Goal: Transaction & Acquisition: Purchase product/service

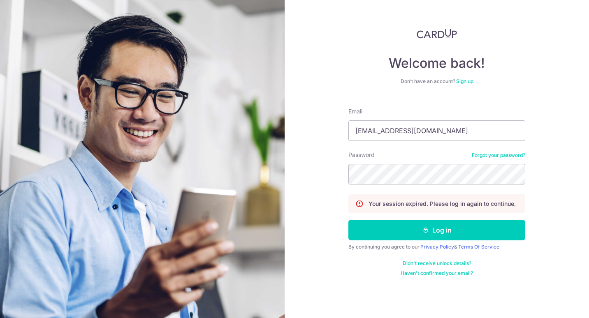
click at [392, 230] on button "Log in" at bounding box center [436, 230] width 177 height 21
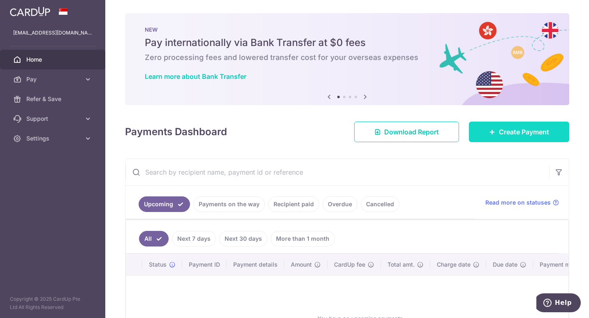
click at [502, 131] on span "Create Payment" at bounding box center [524, 132] width 50 height 10
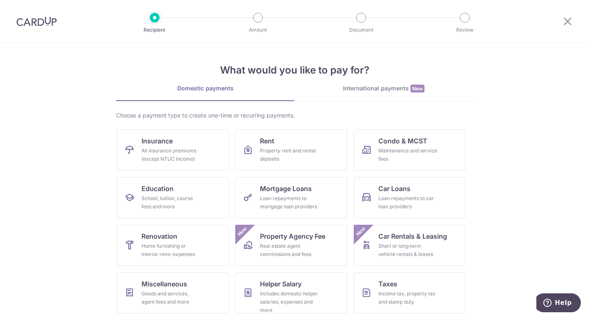
scroll to position [50, 0]
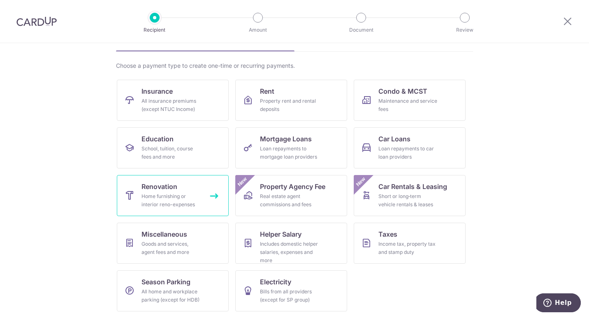
click at [177, 199] on div "Home furnishing or interior reno-expenses" at bounding box center [171, 201] width 59 height 16
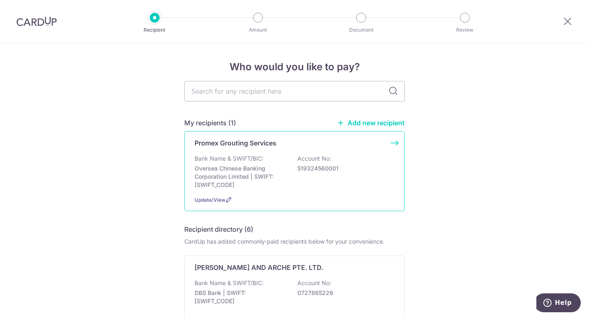
click at [260, 167] on p "Oversea Chinese Banking Corporation Limited | SWIFT: OCBCSGSGXXX" at bounding box center [241, 177] width 92 height 25
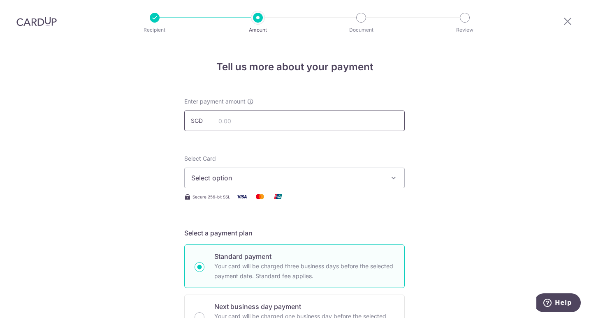
click at [241, 122] on input "text" at bounding box center [294, 121] width 220 height 21
click at [395, 178] on icon "button" at bounding box center [394, 178] width 8 height 8
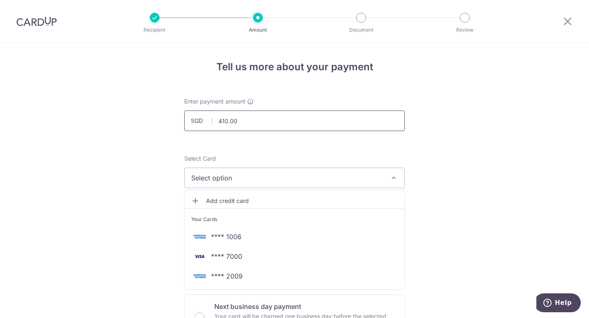
click at [221, 120] on input "410.00" at bounding box center [294, 121] width 220 height 21
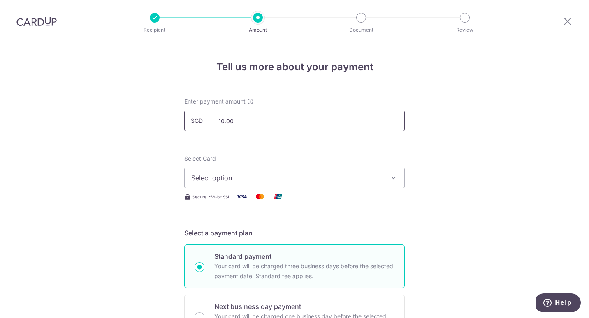
type input "310.00"
click at [396, 183] on button "Select option" at bounding box center [294, 178] width 220 height 21
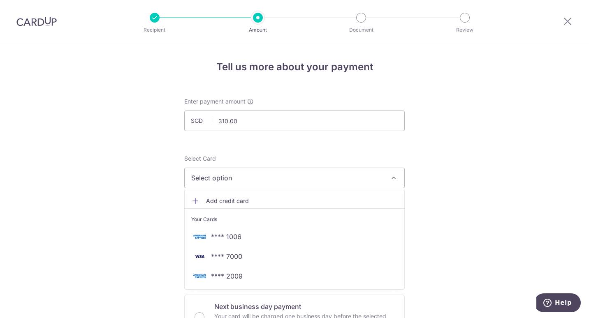
click at [220, 201] on span "Add credit card" at bounding box center [302, 201] width 192 height 8
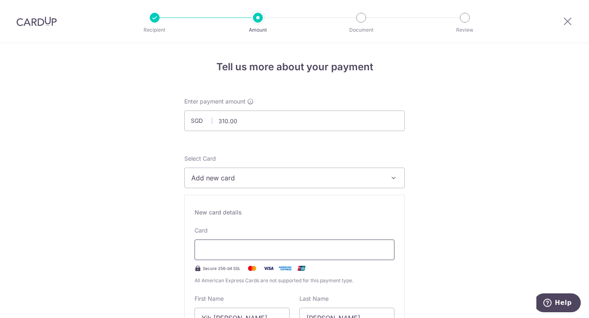
scroll to position [82, 0]
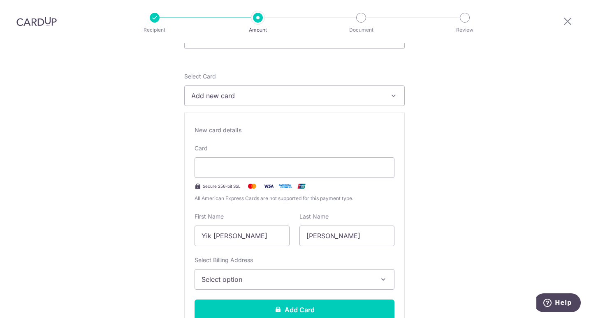
click at [351, 135] on div "New card details Card Secure 256-bit SSL All American Express Cards are not sup…" at bounding box center [294, 227] width 220 height 228
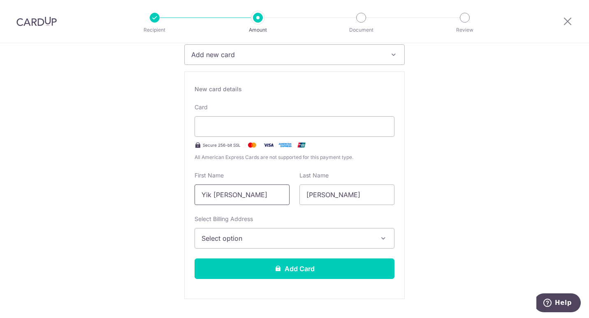
drag, startPoint x: 224, startPoint y: 197, endPoint x: 144, endPoint y: 197, distance: 79.8
type input "Reuben"
click at [381, 234] on button "Select option" at bounding box center [295, 238] width 200 height 21
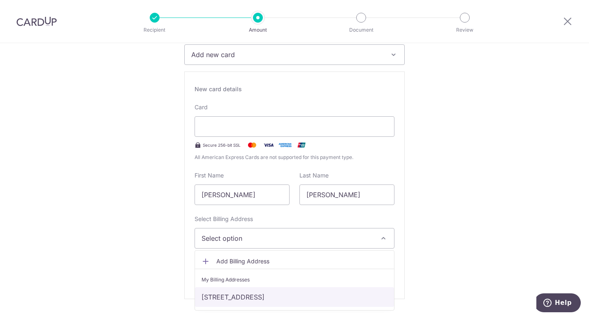
click at [316, 296] on link "8 College Ave East, #05-61 , Singapore, Singapore-138615" at bounding box center [294, 298] width 199 height 20
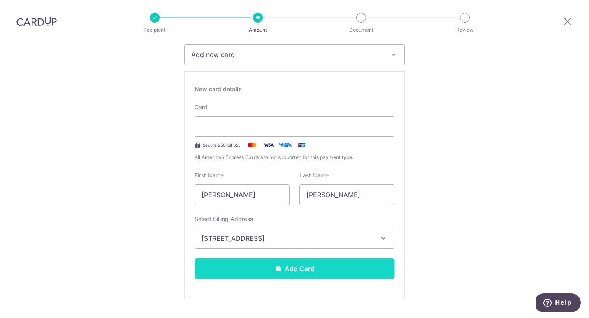
click at [323, 274] on button "Add Card" at bounding box center [295, 269] width 200 height 21
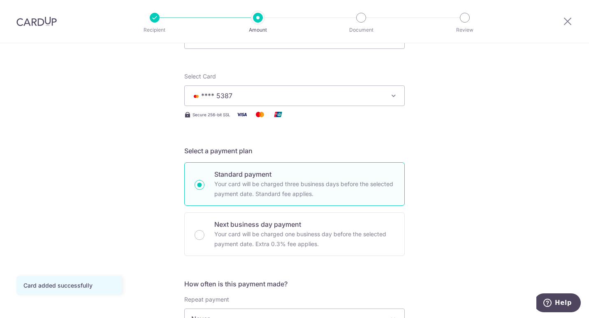
scroll to position [165, 0]
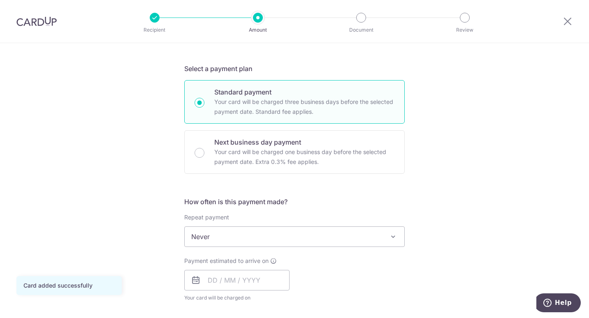
click at [388, 238] on span at bounding box center [393, 237] width 10 height 10
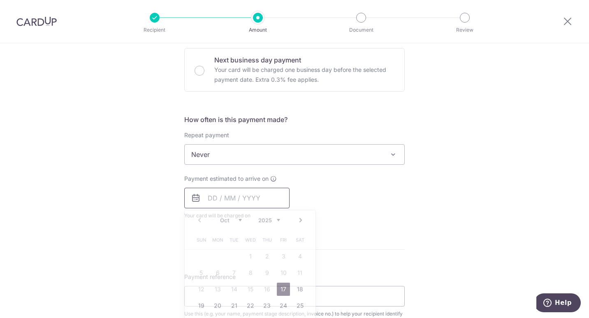
click at [229, 200] on input "text" at bounding box center [236, 198] width 105 height 21
click at [278, 288] on link "17" at bounding box center [283, 289] width 13 height 13
type input "[DATE]"
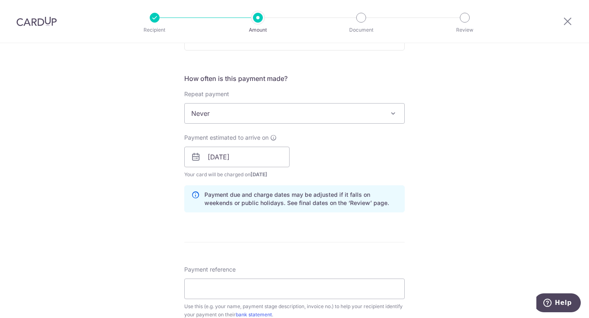
scroll to position [370, 0]
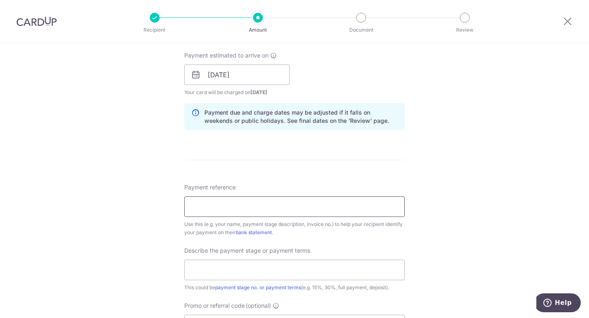
click at [237, 209] on input "Payment reference" at bounding box center [294, 207] width 220 height 21
paste input "inv9442 2025.10.8 $1010"
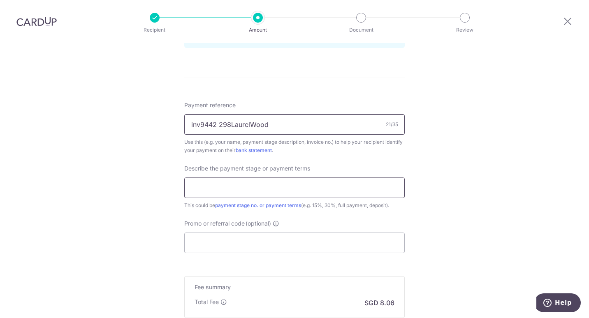
type input "inv9442 298LaurelWood"
click at [246, 189] on input "text" at bounding box center [294, 188] width 220 height 21
type input "3"
type input "30%"
click at [241, 244] on input "Promo or referral code (optional)" at bounding box center [294, 243] width 220 height 21
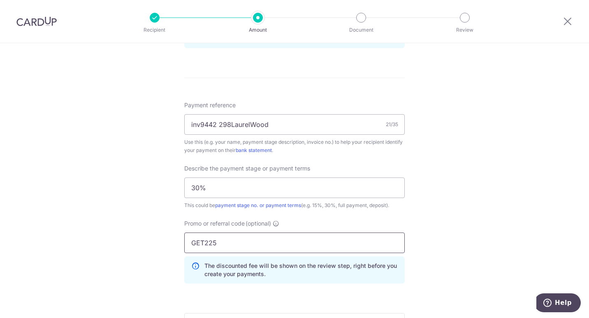
scroll to position [576, 0]
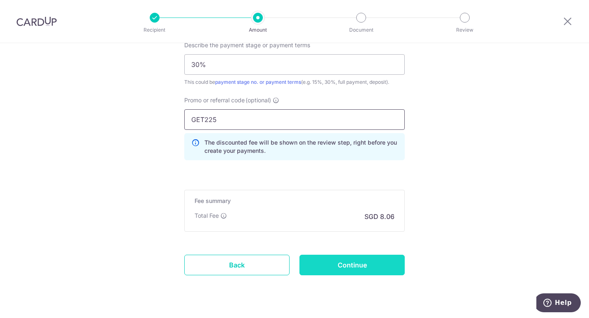
type input "GET225"
click at [355, 268] on input "Continue" at bounding box center [351, 265] width 105 height 21
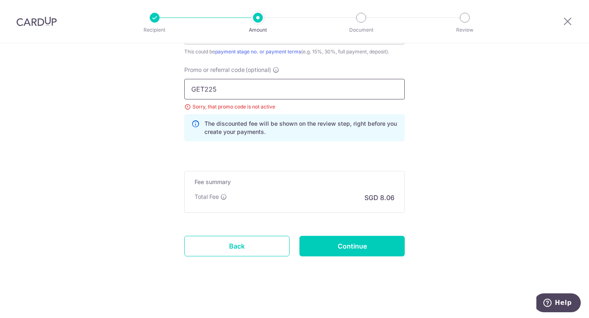
click at [239, 92] on input "GET225" at bounding box center [294, 89] width 220 height 21
drag, startPoint x: 232, startPoint y: 90, endPoint x: 169, endPoint y: 96, distance: 63.2
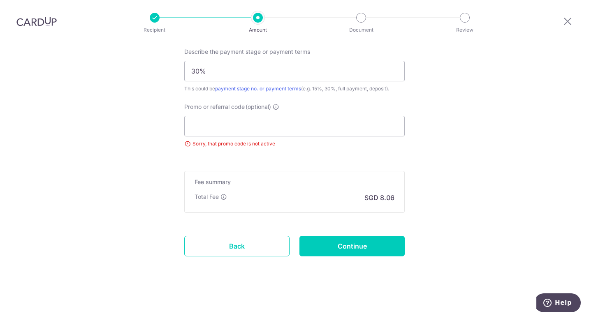
click at [355, 249] on input "Continue" at bounding box center [351, 246] width 105 height 21
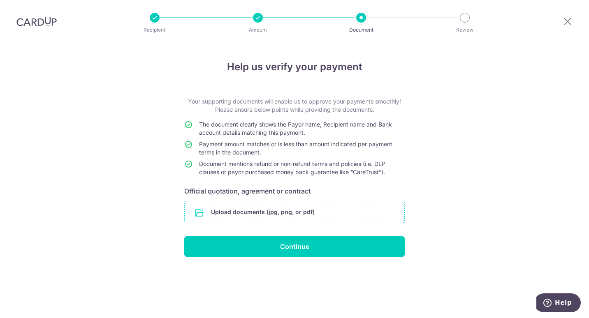
click at [262, 216] on input "file" at bounding box center [295, 212] width 220 height 21
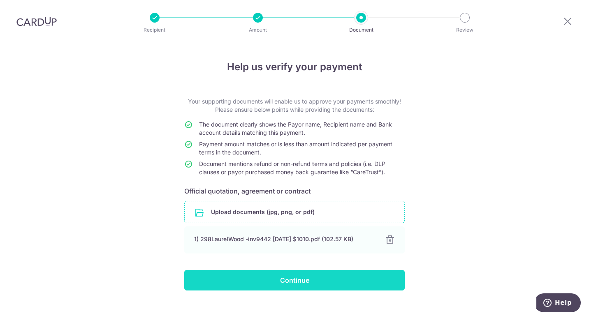
click at [310, 278] on input "Continue" at bounding box center [294, 280] width 220 height 21
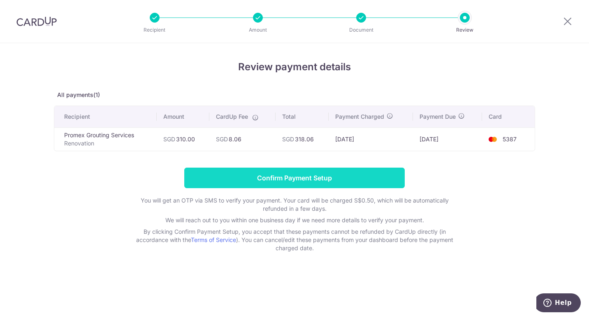
click at [304, 175] on input "Confirm Payment Setup" at bounding box center [294, 178] width 220 height 21
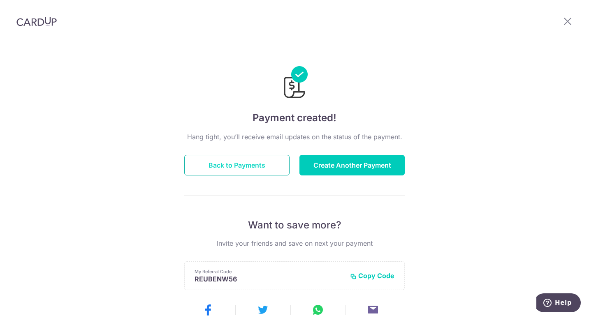
click at [251, 166] on button "Back to Payments" at bounding box center [236, 165] width 105 height 21
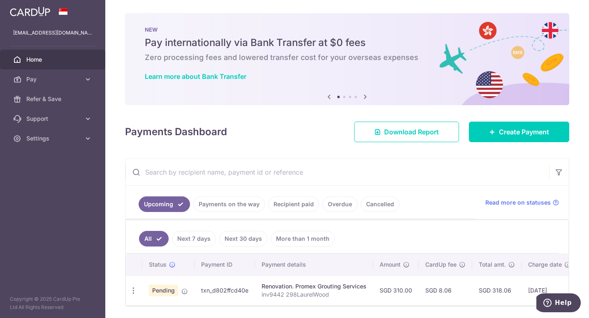
scroll to position [32, 0]
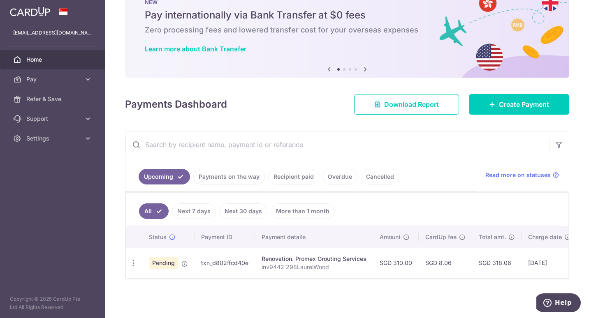
click at [245, 170] on link "Payments on the way" at bounding box center [229, 177] width 72 height 16
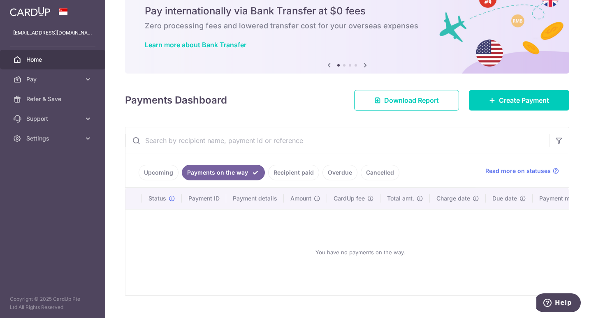
click at [154, 174] on link "Upcoming" at bounding box center [159, 173] width 40 height 16
